Goal: Find specific fact: Find specific fact

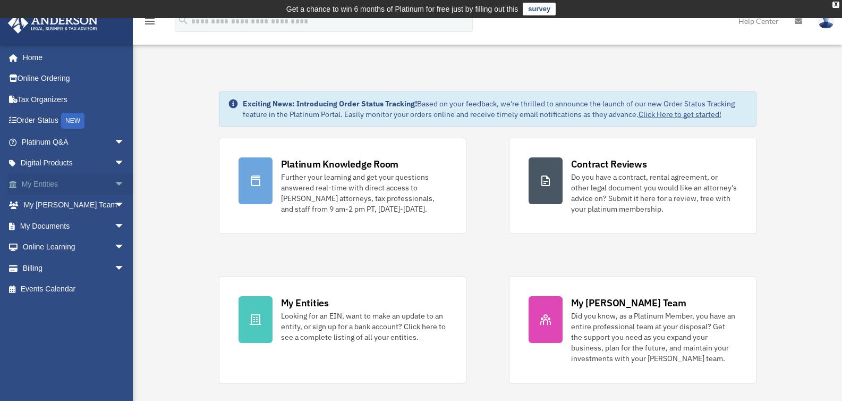
scroll to position [2, 0]
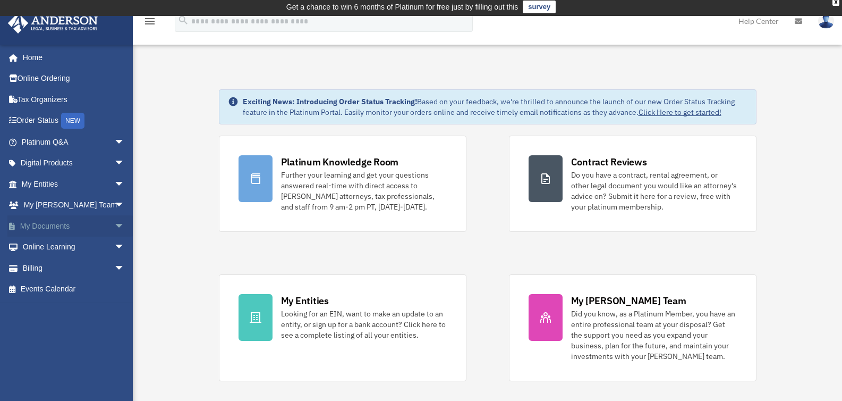
click at [114, 224] on span "arrow_drop_down" at bounding box center [124, 226] width 21 height 22
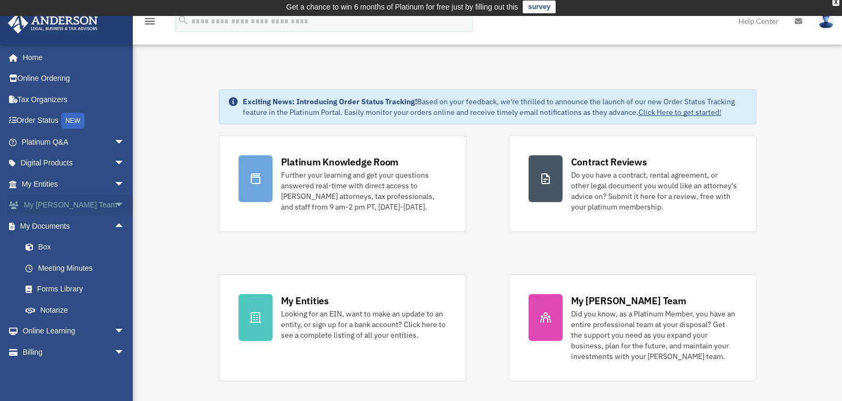
click at [114, 203] on span "arrow_drop_down" at bounding box center [124, 206] width 21 height 22
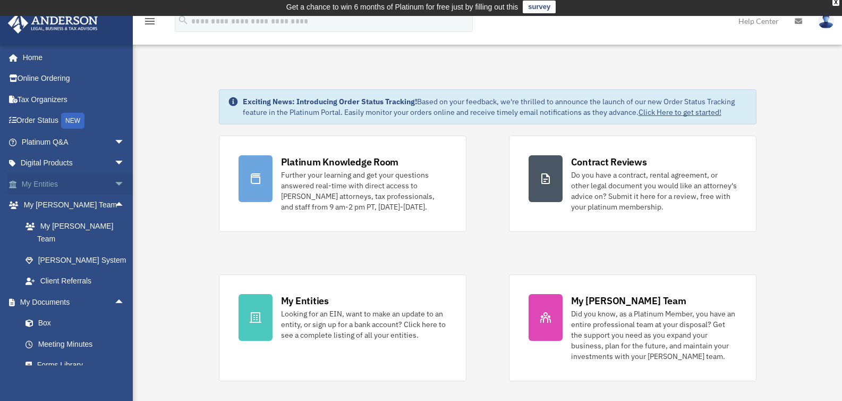
click at [114, 183] on span "arrow_drop_down" at bounding box center [124, 184] width 21 height 22
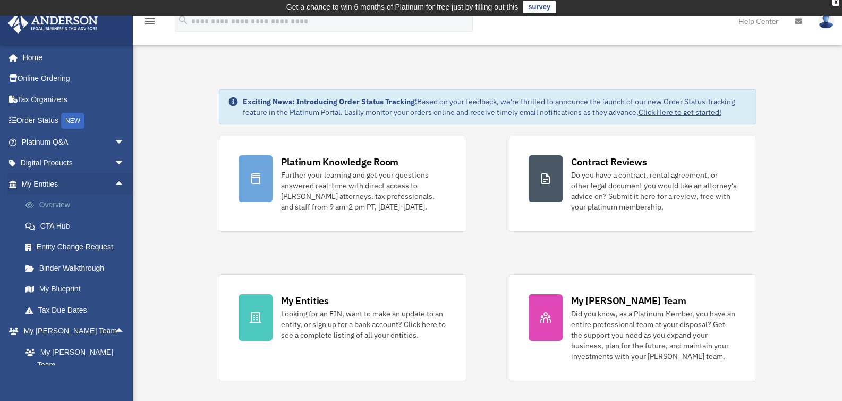
click at [54, 204] on link "Overview" at bounding box center [78, 205] width 126 height 21
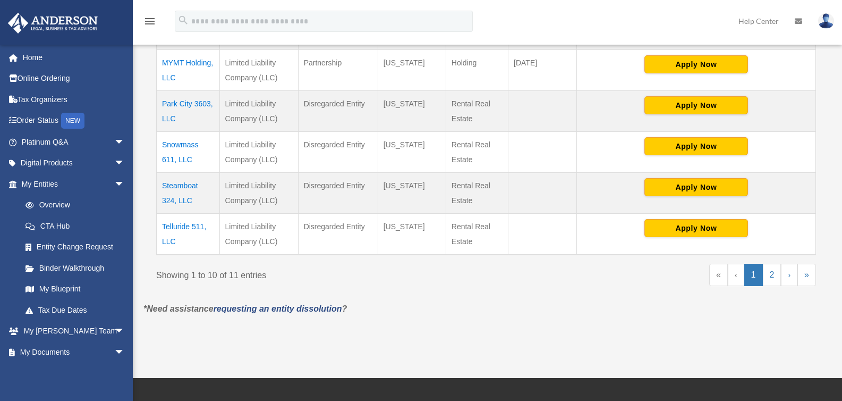
scroll to position [563, 0]
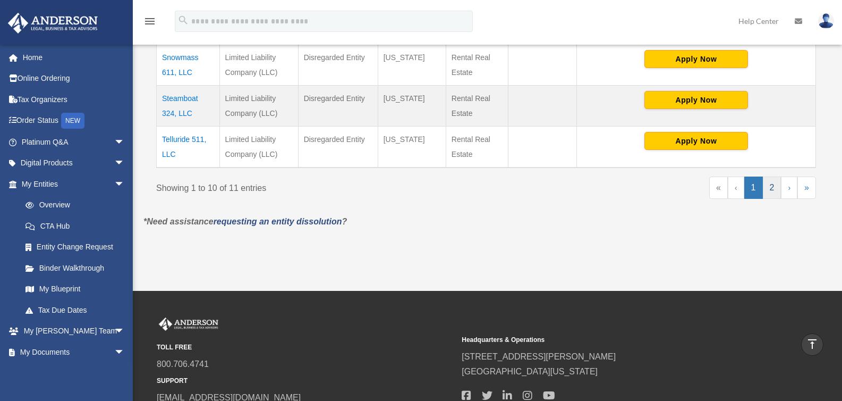
click at [773, 186] on link "2" at bounding box center [772, 187] width 19 height 22
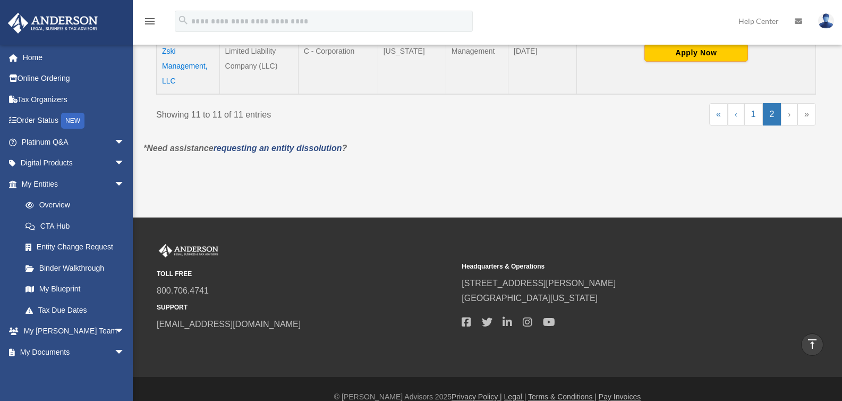
scroll to position [217, 0]
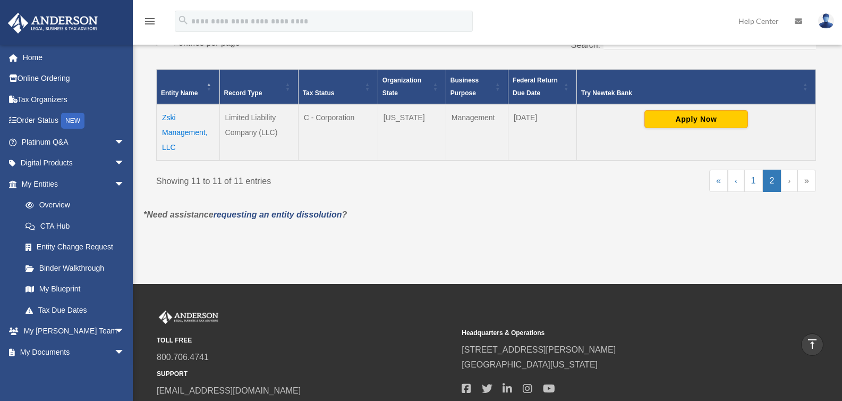
click at [192, 134] on td "Zski Management, LLC" at bounding box center [188, 132] width 63 height 56
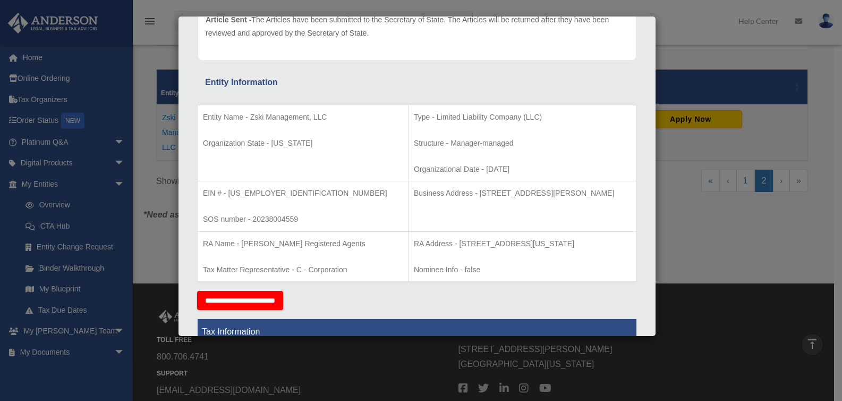
scroll to position [145, 0]
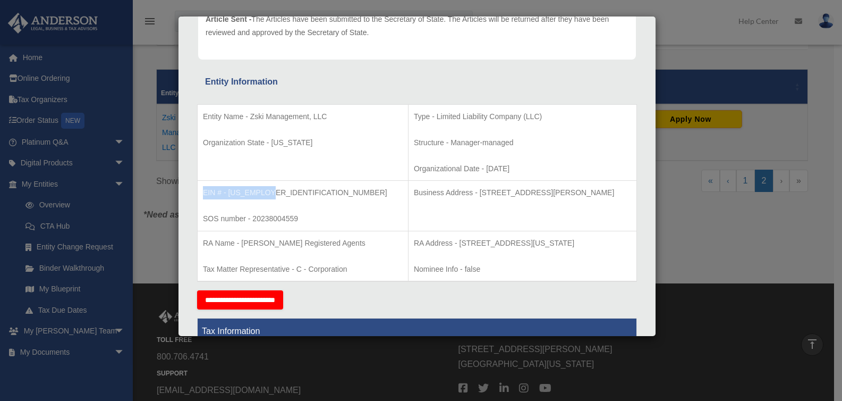
drag, startPoint x: 271, startPoint y: 193, endPoint x: 198, endPoint y: 196, distance: 72.9
click at [198, 196] on td "EIN # - [US_EMPLOYER_IDENTIFICATION_NUMBER] SOS number - 20238004559" at bounding box center [303, 206] width 211 height 50
copy p "EIN # - [US_EMPLOYER_IDENTIFICATION_NUMBER]"
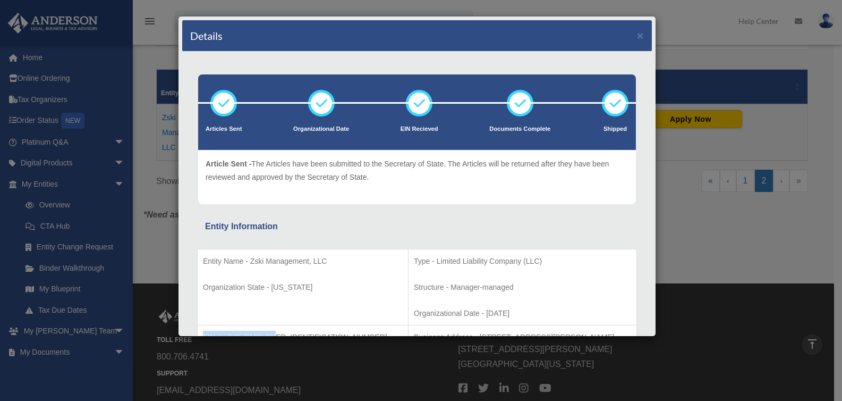
scroll to position [0, 0]
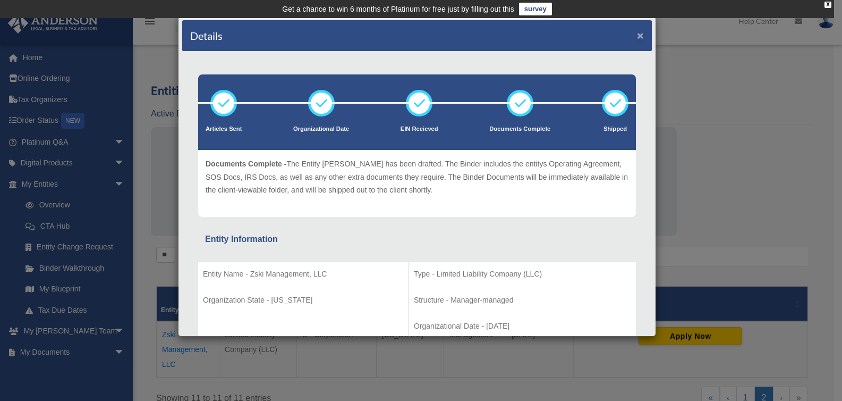
click at [637, 39] on button "×" at bounding box center [640, 35] width 7 height 11
